Goal: Task Accomplishment & Management: Manage account settings

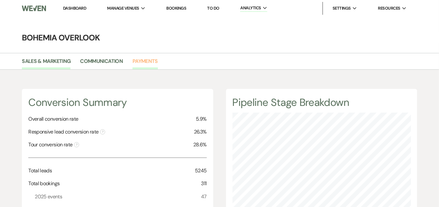
click at [151, 57] on link "Payments" at bounding box center [145, 63] width 25 height 12
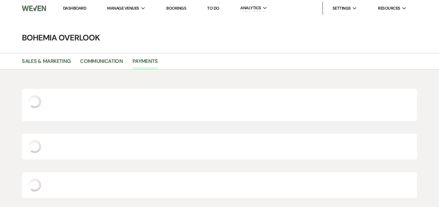
scroll to position [207, 439]
select select "2025"
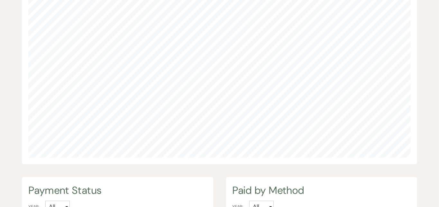
scroll to position [509, 0]
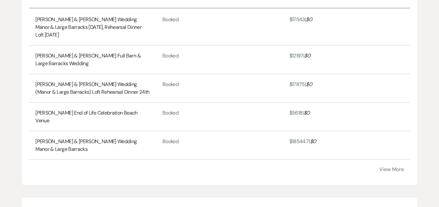
scroll to position [241, 0]
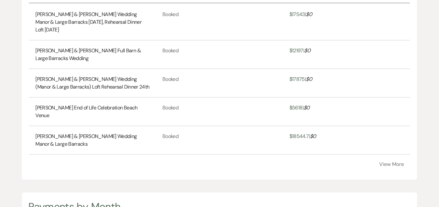
click at [387, 167] on button "View More" at bounding box center [392, 164] width 25 height 5
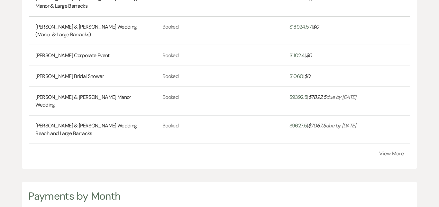
scroll to position [382, 0]
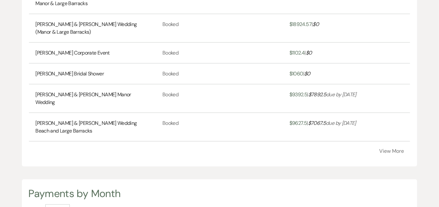
click at [395, 154] on button "View More" at bounding box center [392, 151] width 25 height 5
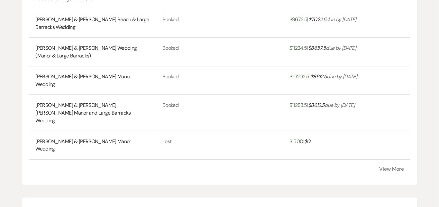
scroll to position [518, 0]
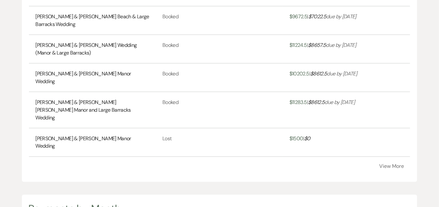
click at [394, 166] on button "View More" at bounding box center [392, 166] width 25 height 5
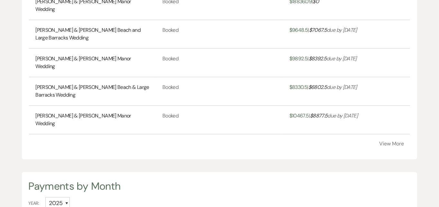
scroll to position [688, 0]
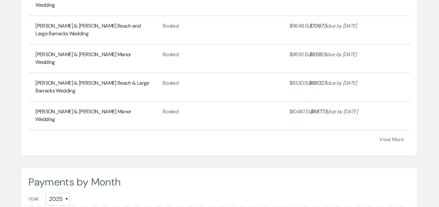
click at [399, 141] on button "View More" at bounding box center [392, 139] width 25 height 5
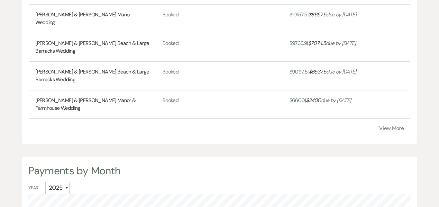
scroll to position [843, 0]
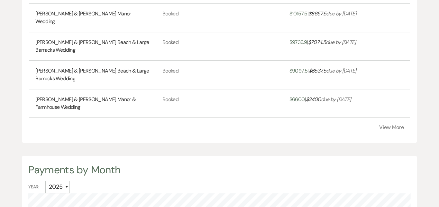
click at [399, 130] on button "View More" at bounding box center [392, 127] width 25 height 5
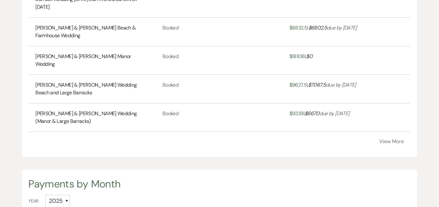
scroll to position [980, 0]
click at [401, 139] on button "View More" at bounding box center [392, 141] width 25 height 5
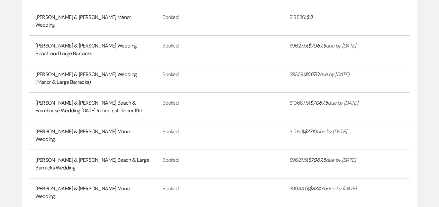
scroll to position [1049, 0]
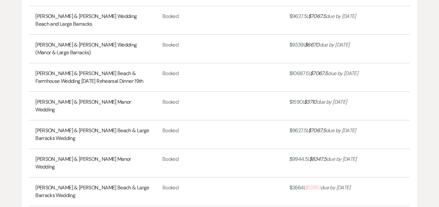
click at [125, 184] on link "Evan Benbow & Taylor Simon's Beach & Large Barracks Wedding" at bounding box center [92, 191] width 114 height 15
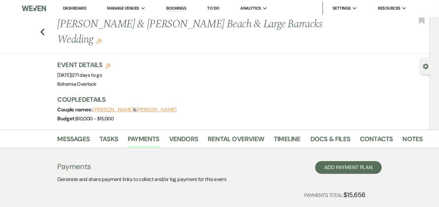
click at [80, 8] on link "Dashboard" at bounding box center [74, 7] width 23 height 5
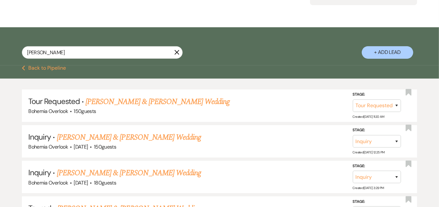
scroll to position [93, 0]
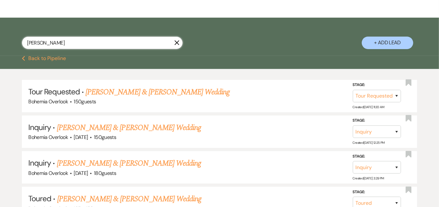
click at [117, 47] on input "Cohen" at bounding box center [102, 43] width 161 height 13
type input "C"
click at [53, 56] on button "Previous Back to Pipeline" at bounding box center [44, 58] width 44 height 5
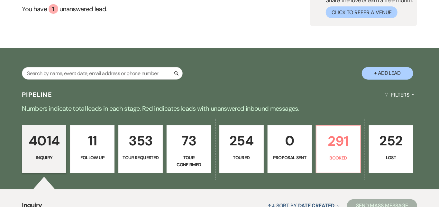
scroll to position [95, 0]
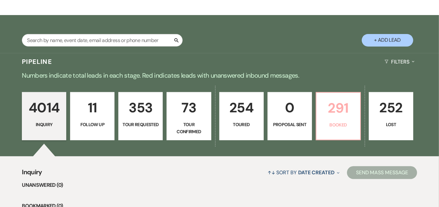
click at [353, 123] on p "Booked" at bounding box center [338, 125] width 36 height 7
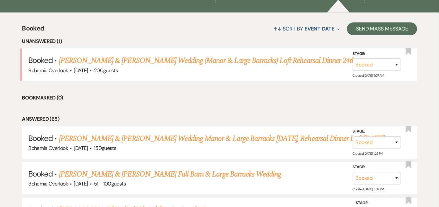
scroll to position [245, 0]
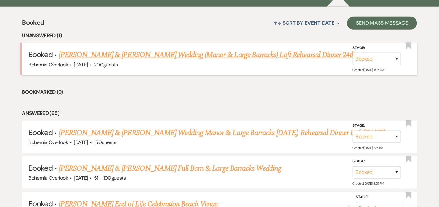
click at [263, 49] on link "[PERSON_NAME] & [PERSON_NAME] Wedding (Manor & Large Barracks) Loft Rehearsal D…" at bounding box center [207, 55] width 297 height 12
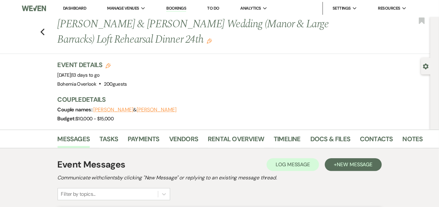
click at [69, 8] on link "Dashboard" at bounding box center [74, 7] width 23 height 5
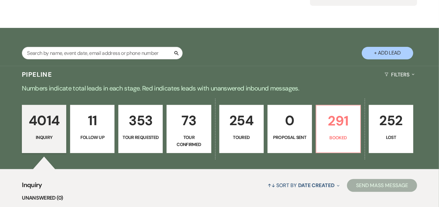
scroll to position [98, 0]
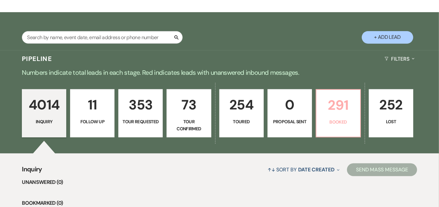
click at [355, 107] on p "291" at bounding box center [338, 106] width 36 height 22
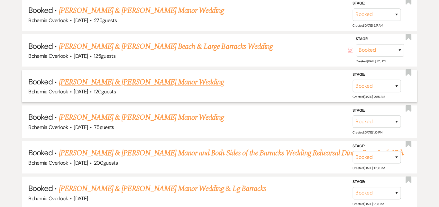
scroll to position [1870, 0]
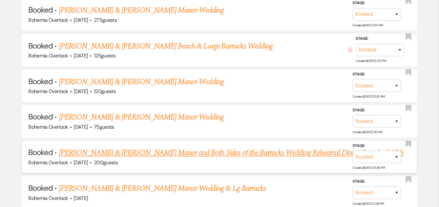
click at [321, 148] on link "Stevie Lutche & Katie Hormes's Manor and Both Sides of the Barracks Wedding Reh…" at bounding box center [231, 154] width 345 height 12
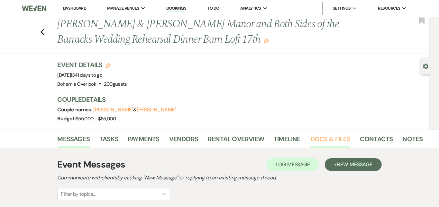
click at [312, 142] on link "Docs & Files" at bounding box center [330, 141] width 40 height 14
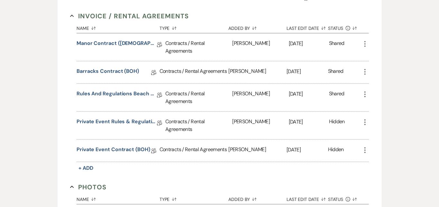
scroll to position [202, 0]
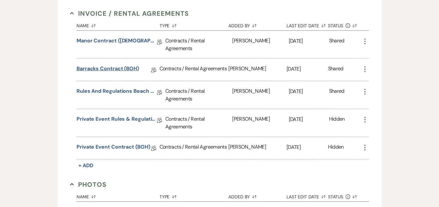
click at [116, 65] on link "Barracks Contract (BOH)" at bounding box center [108, 70] width 62 height 10
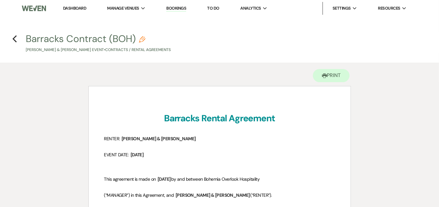
click at [81, 7] on link "Dashboard" at bounding box center [74, 7] width 23 height 5
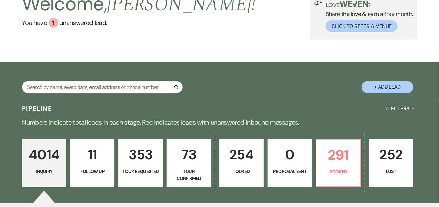
scroll to position [56, 0]
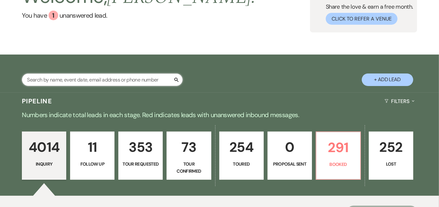
click at [76, 86] on input "text" at bounding box center [102, 80] width 161 height 13
type input "mapp"
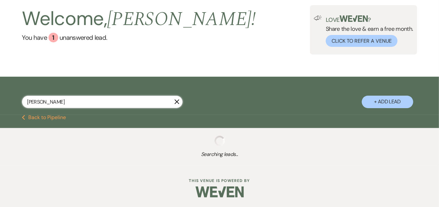
scroll to position [34, 0]
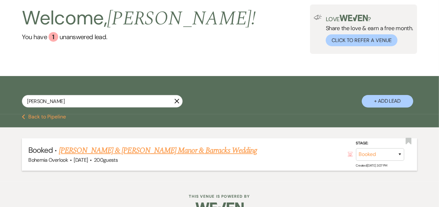
click at [179, 148] on link "Branson Gilbert & Caitlin Mapp's Manor & Barracks Wedding" at bounding box center [158, 151] width 198 height 12
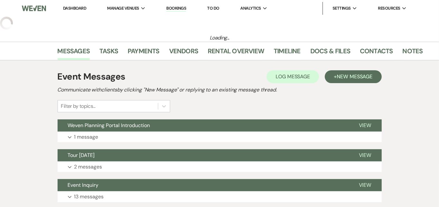
select select "5"
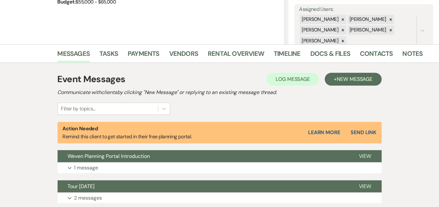
scroll to position [97, 0]
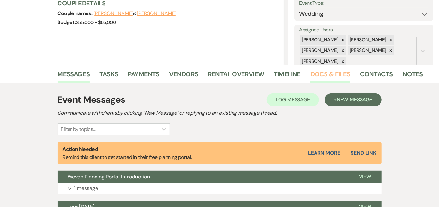
click at [313, 75] on link "Docs & Files" at bounding box center [330, 76] width 40 height 14
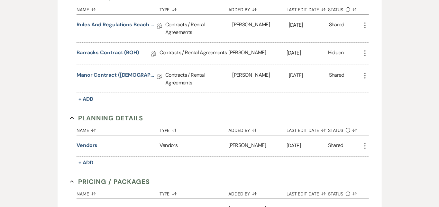
scroll to position [256, 0]
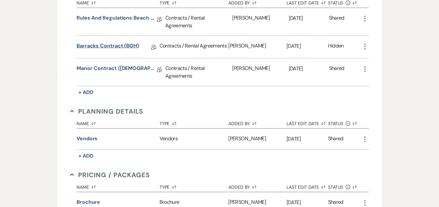
click at [102, 43] on link "Barracks Contract (BOH)" at bounding box center [108, 47] width 62 height 10
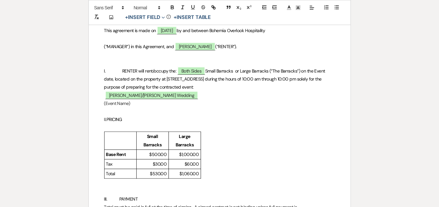
scroll to position [183, 0]
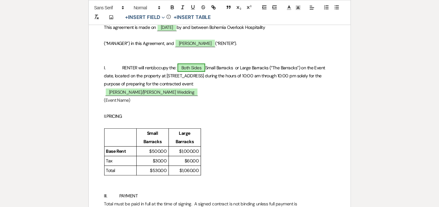
click at [205, 69] on span "Both Sides" at bounding box center [192, 68] width 28 height 8
select select "owner"
select select "Location"
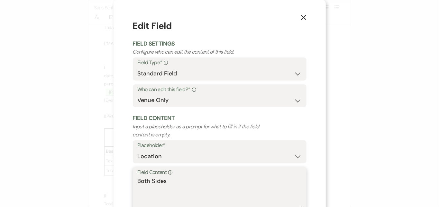
click at [197, 183] on textarea "Both Sides" at bounding box center [220, 193] width 164 height 32
type textarea "B"
type textarea "Large & Small"
click at [390, 130] on div "X Edit Field Field Settings Configure who can edit the content of this field. F…" at bounding box center [219, 103] width 439 height 207
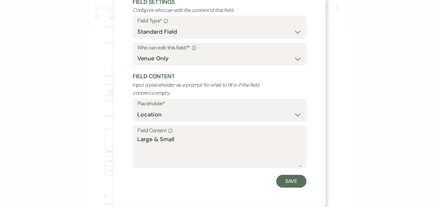
scroll to position [40, 0]
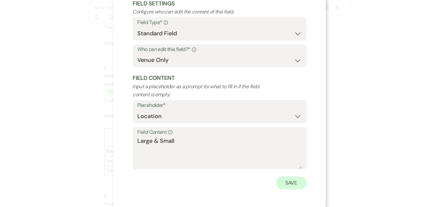
click at [294, 181] on button "Save" at bounding box center [291, 183] width 30 height 13
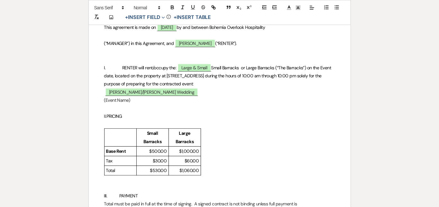
click at [319, 151] on div "Small Barracks Large Barracks Base Rent $500.00 $1,000.00 Tax $30.00 $60.00 Tot…" at bounding box center [219, 152] width 231 height 47
click at [212, 119] on p "II. PRICING" at bounding box center [219, 117] width 231 height 8
drag, startPoint x: 163, startPoint y: 117, endPoint x: 120, endPoint y: 118, distance: 43.1
click at [120, 118] on p "II. PRICING: $1,590.00" at bounding box center [219, 117] width 231 height 8
click at [173, 5] on icon "button" at bounding box center [173, 8] width 6 height 6
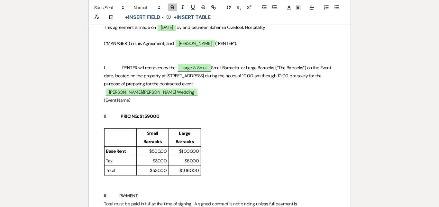
click at [307, 149] on div "Small Barracks Large Barracks Base Rent $500.00 $1,000.00 Tax $30.00 $60.00 Tot…" at bounding box center [219, 152] width 231 height 47
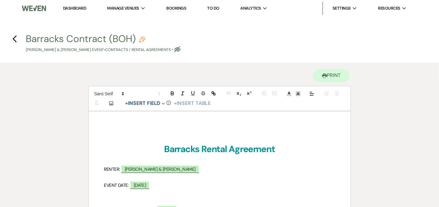
scroll to position [0, 0]
click at [181, 52] on use "button" at bounding box center [177, 49] width 6 height 6
select select "10"
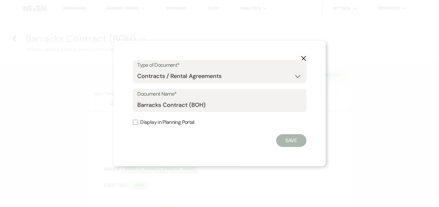
click at [138, 120] on label "Display in Planning Portal" at bounding box center [220, 122] width 174 height 9
click at [138, 120] on input "Display in Planning Portal" at bounding box center [135, 122] width 5 height 5
checkbox input "true"
click at [286, 134] on button "Save" at bounding box center [291, 140] width 30 height 13
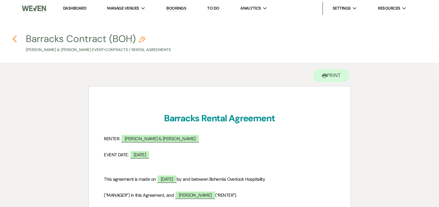
click at [15, 37] on use "button" at bounding box center [15, 38] width 4 height 7
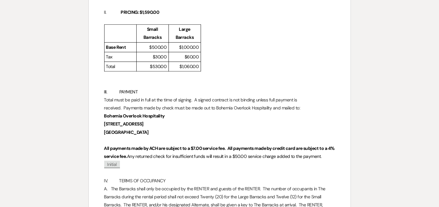
select select "5"
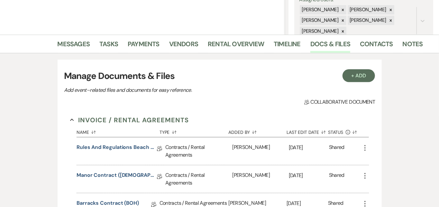
scroll to position [132, 0]
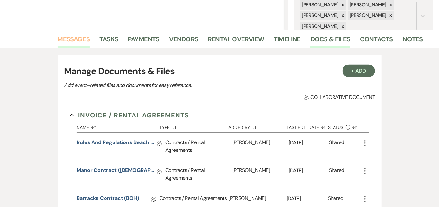
click at [61, 42] on link "Messages" at bounding box center [74, 41] width 32 height 14
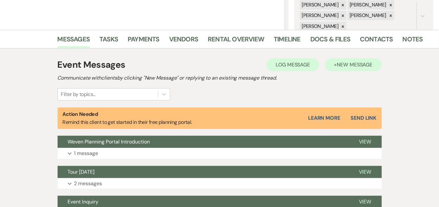
click at [362, 61] on button "+ New Message" at bounding box center [353, 65] width 57 height 13
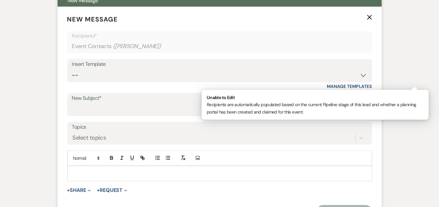
scroll to position [278, 0]
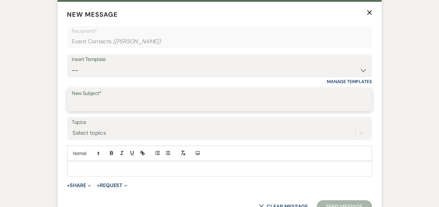
click at [161, 100] on input "New Subject*" at bounding box center [219, 104] width 295 height 13
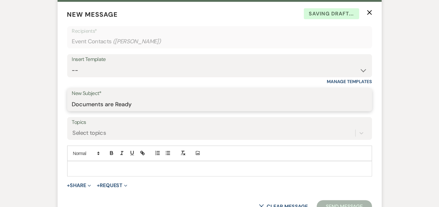
type input "Documents are Ready"
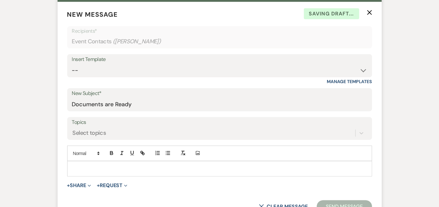
click at [128, 169] on p at bounding box center [219, 169] width 295 height 7
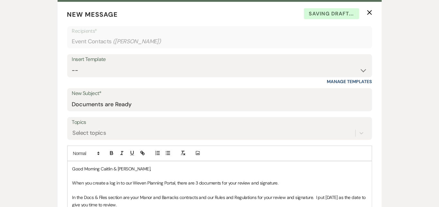
scroll to position [393, 0]
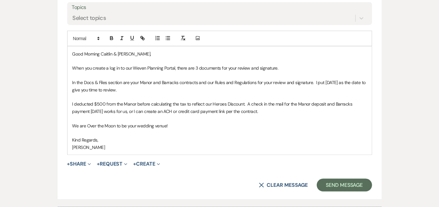
click at [424, 132] on div "Messages Tasks Payments Vendors Rental Overview Timeline Docs & Files Contacts …" at bounding box center [219, 49] width 439 height 562
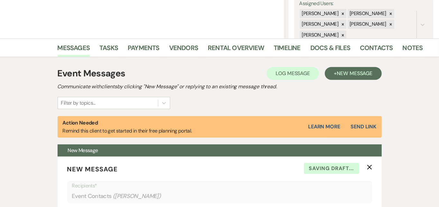
scroll to position [111, 0]
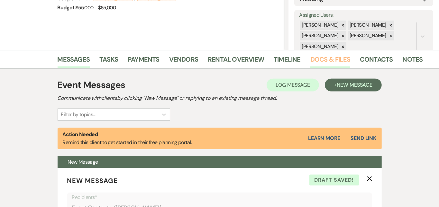
click at [310, 63] on link "Docs & Files" at bounding box center [330, 61] width 40 height 14
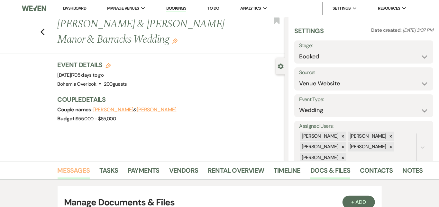
click at [58, 173] on link "Messages" at bounding box center [74, 173] width 32 height 14
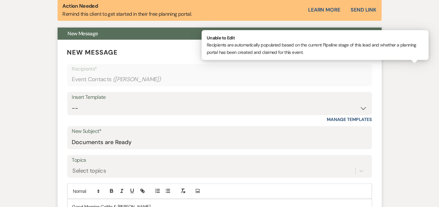
scroll to position [250, 0]
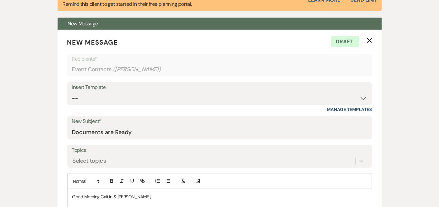
click at [409, 87] on div "Messages Tasks Payments Vendors Rental Overview Timeline Docs & Files Contacts …" at bounding box center [219, 193] width 439 height 562
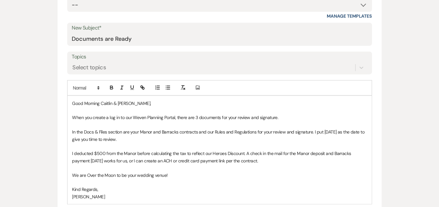
scroll to position [352, 0]
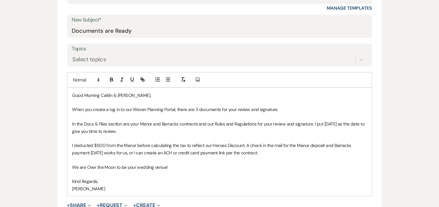
click at [423, 88] on div "Messages Tasks Payments Vendors Rental Overview Timeline Docs & Files Contacts …" at bounding box center [219, 91] width 439 height 562
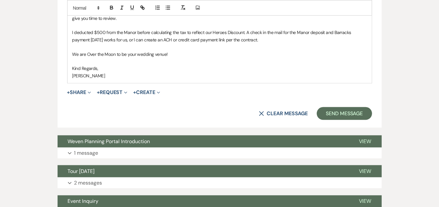
scroll to position [468, 0]
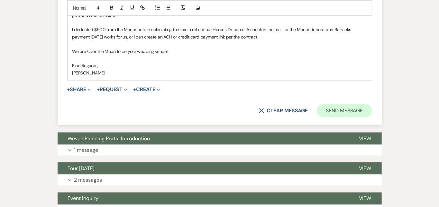
click at [372, 109] on button "Send Message" at bounding box center [344, 111] width 55 height 13
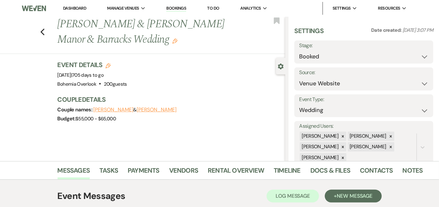
scroll to position [0, 0]
click at [80, 11] on link "Dashboard" at bounding box center [74, 7] width 23 height 5
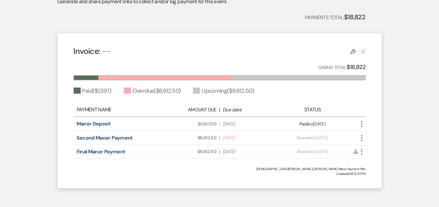
scroll to position [179, 0]
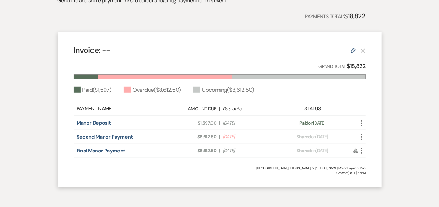
click at [366, 133] on icon "More" at bounding box center [362, 137] width 8 height 8
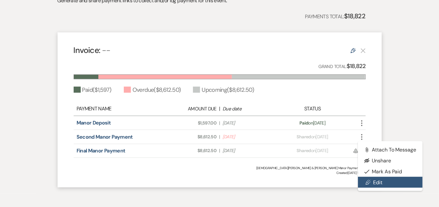
click at [393, 177] on link "Pencil Edit" at bounding box center [390, 182] width 65 height 11
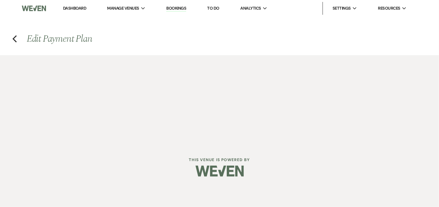
select select "1"
select select "true"
select select "2"
select select "flat"
select select "true"
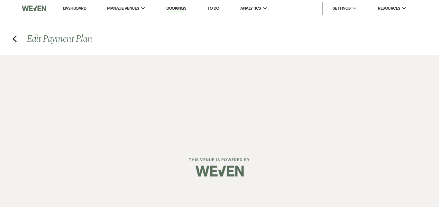
select select "2"
select select "flat"
select select "true"
select select "client"
select select "weeks"
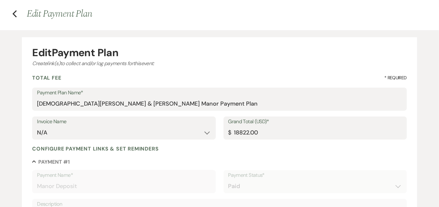
scroll to position [24, 0]
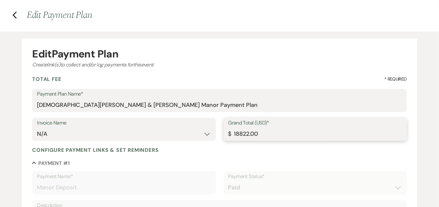
drag, startPoint x: 299, startPoint y: 130, endPoint x: 267, endPoint y: 126, distance: 32.0
click at [267, 126] on div "Grand Total (USD)* $ 18822.00" at bounding box center [315, 129] width 183 height 23
type input "1597"
type input "1597.00"
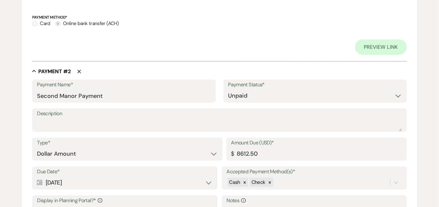
scroll to position [333, 0]
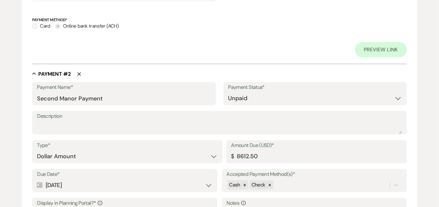
click at [79, 73] on use "button" at bounding box center [80, 75] width 4 height 4
type input "Final Manor Payment"
select select "client"
select select "weeks"
click at [79, 73] on icon "Delete" at bounding box center [79, 74] width 4 height 4
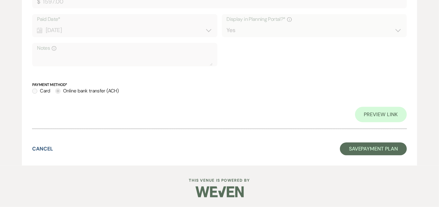
scroll to position [259, 0]
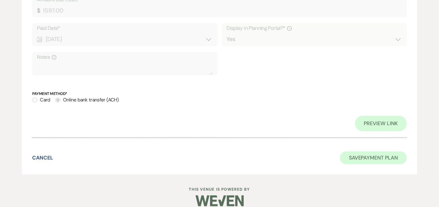
click at [365, 155] on button "Save Payment Plan" at bounding box center [373, 158] width 67 height 13
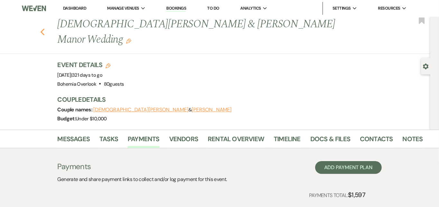
click at [40, 28] on icon "Previous" at bounding box center [42, 32] width 5 height 8
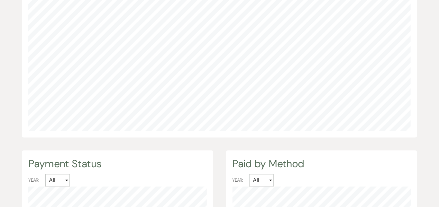
scroll to position [529, 0]
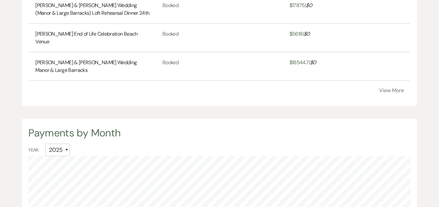
scroll to position [324, 0]
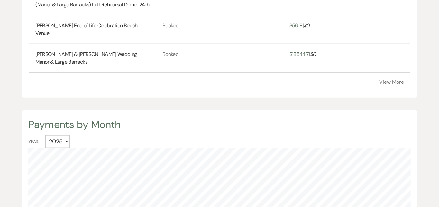
click at [400, 80] on button "View More" at bounding box center [392, 82] width 25 height 5
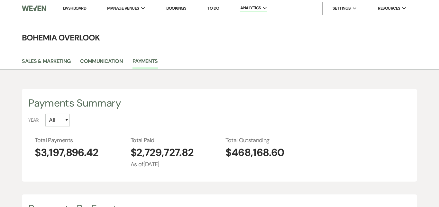
scroll to position [0, 0]
